Goal: Task Accomplishment & Management: Complete application form

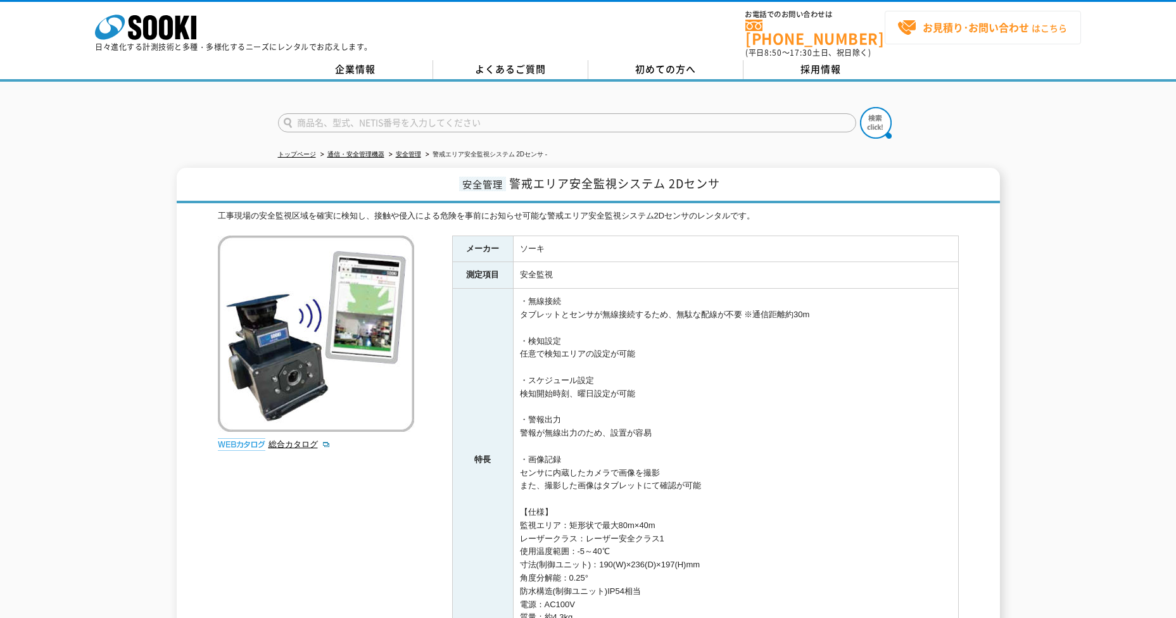
click at [976, 36] on span "お見積り･お問い合わせ はこちら" at bounding box center [983, 27] width 170 height 19
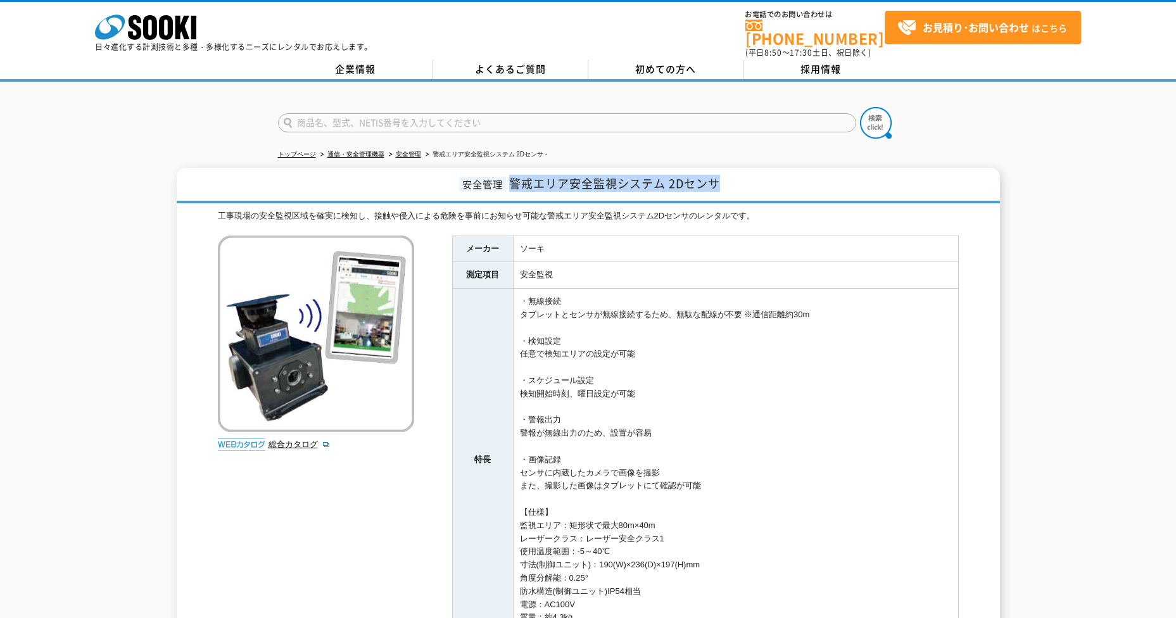
drag, startPoint x: 511, startPoint y: 173, endPoint x: 720, endPoint y: 175, distance: 209.1
click at [720, 175] on span "警戒エリア安全監視システム 2Dセンサ" at bounding box center [614, 183] width 211 height 17
copy span "警戒エリア安全監視システム 2Dセンサ"
click at [860, 262] on td "安全監視" at bounding box center [735, 275] width 445 height 27
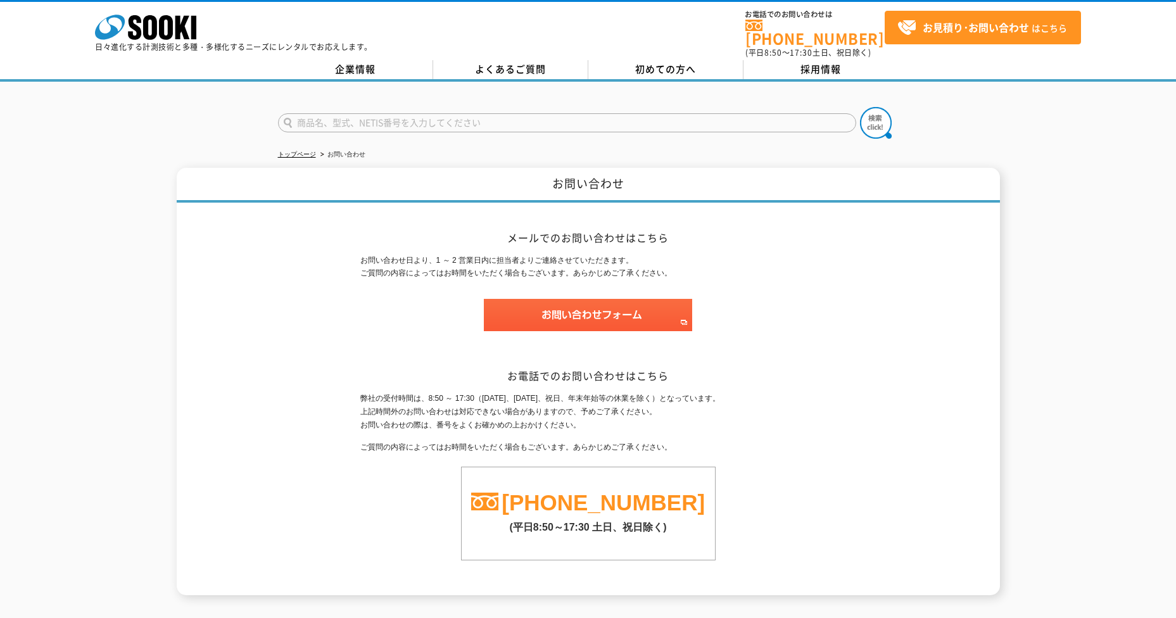
drag, startPoint x: 700, startPoint y: 299, endPoint x: 702, endPoint y: 285, distance: 14.1
